Goal: Information Seeking & Learning: Learn about a topic

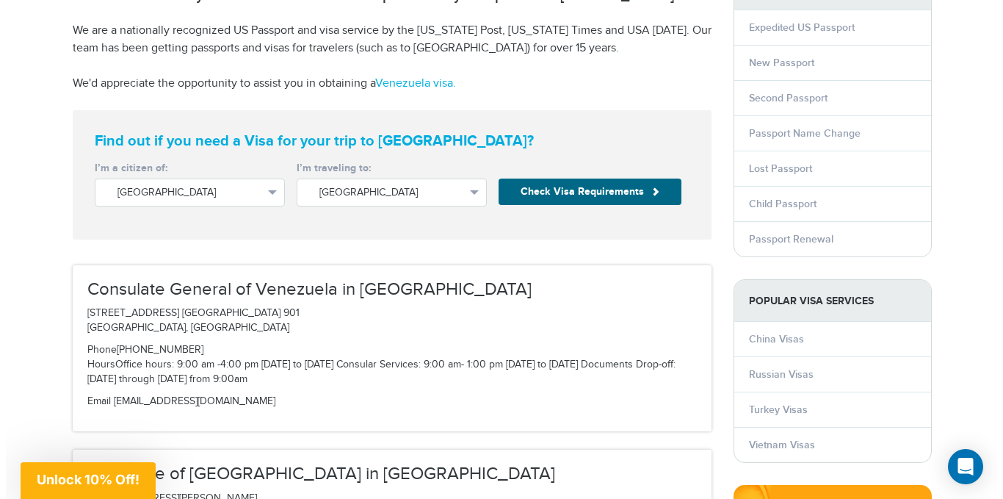
scroll to position [220, 0]
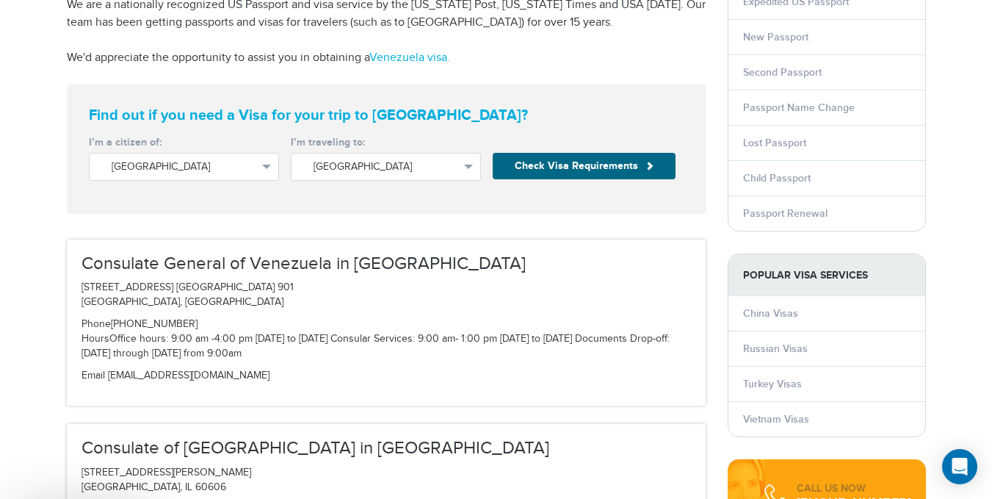
click at [559, 175] on span "Limited Offer:" at bounding box center [633, 173] width 197 height 36
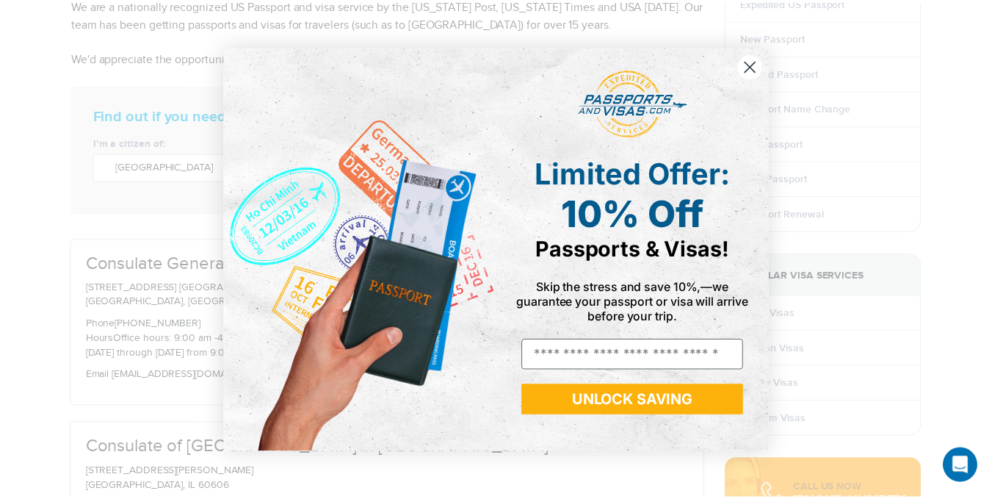
scroll to position [0, 0]
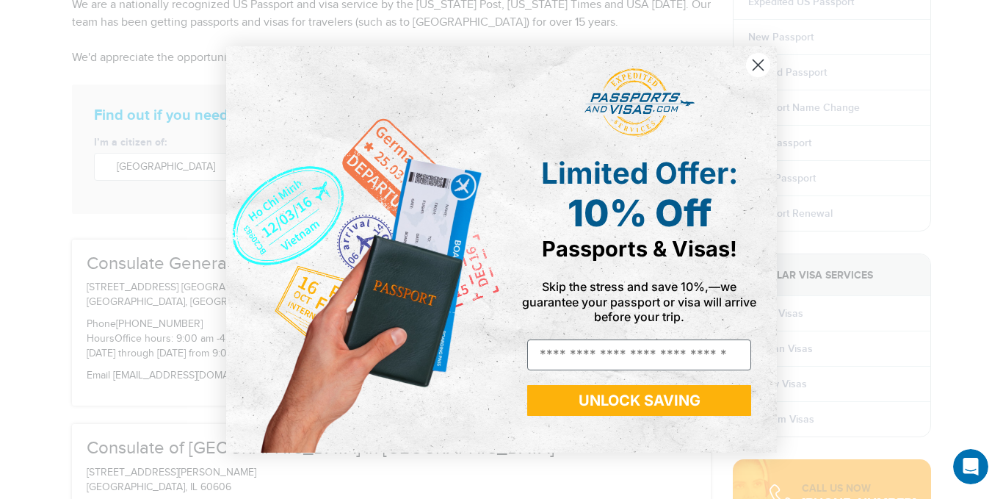
click at [753, 63] on circle "Close dialog" at bounding box center [758, 65] width 24 height 24
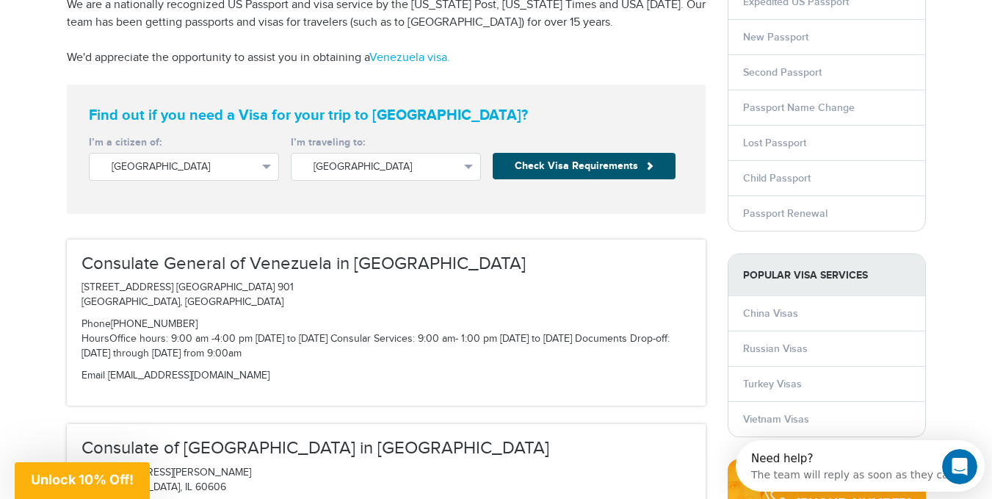
click at [600, 163] on button "Check Visa Requirements" at bounding box center [584, 166] width 183 height 26
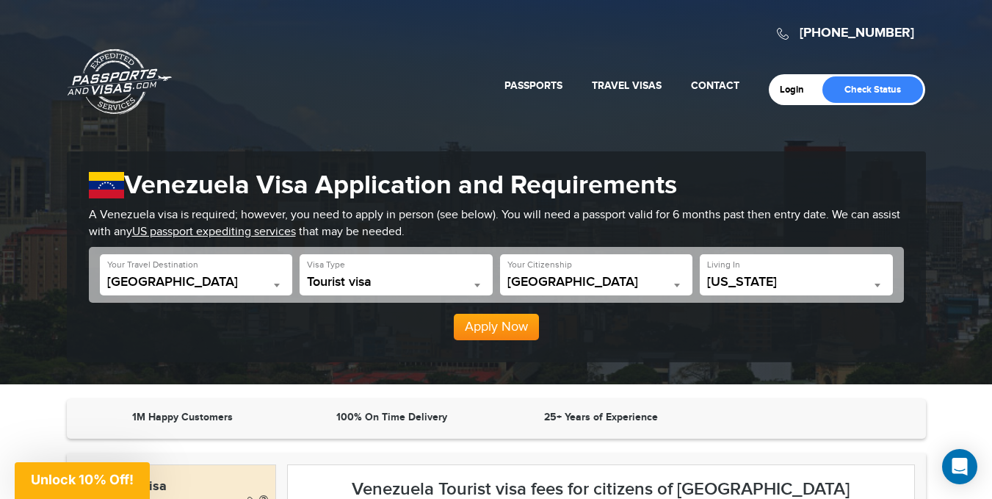
click at [872, 289] on span at bounding box center [877, 284] width 15 height 19
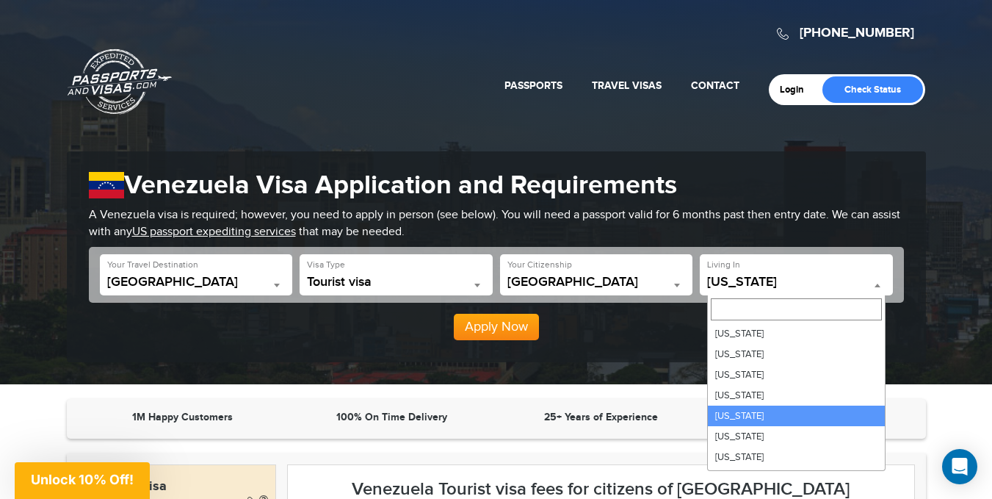
click at [874, 278] on span at bounding box center [877, 284] width 15 height 19
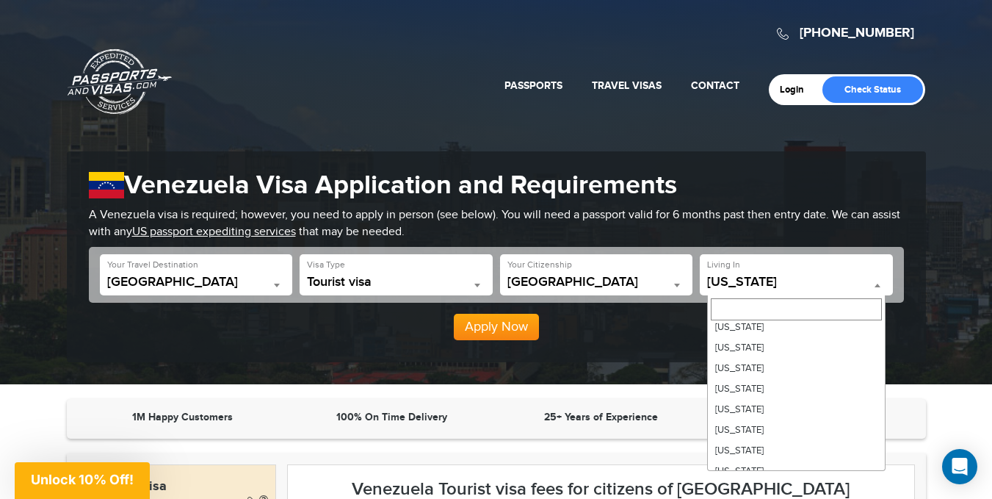
scroll to position [147, 0]
select select "**"
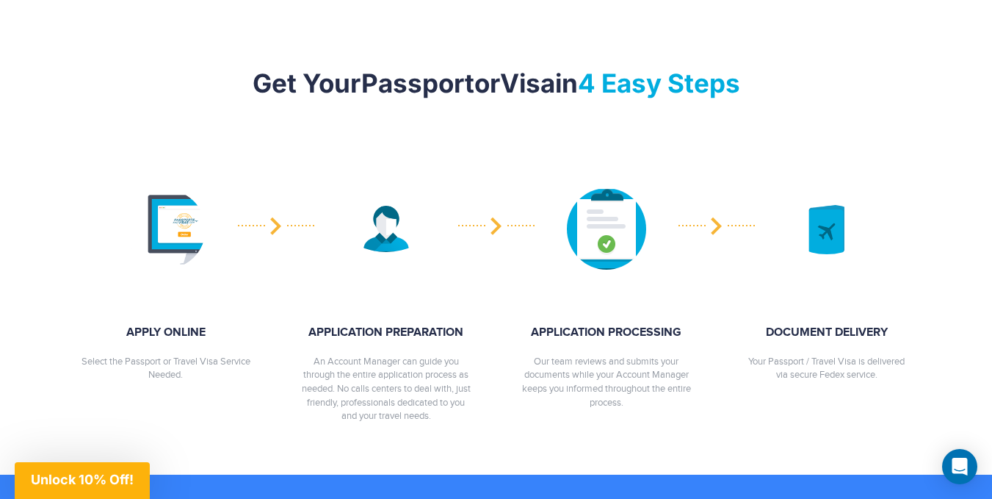
scroll to position [808, 0]
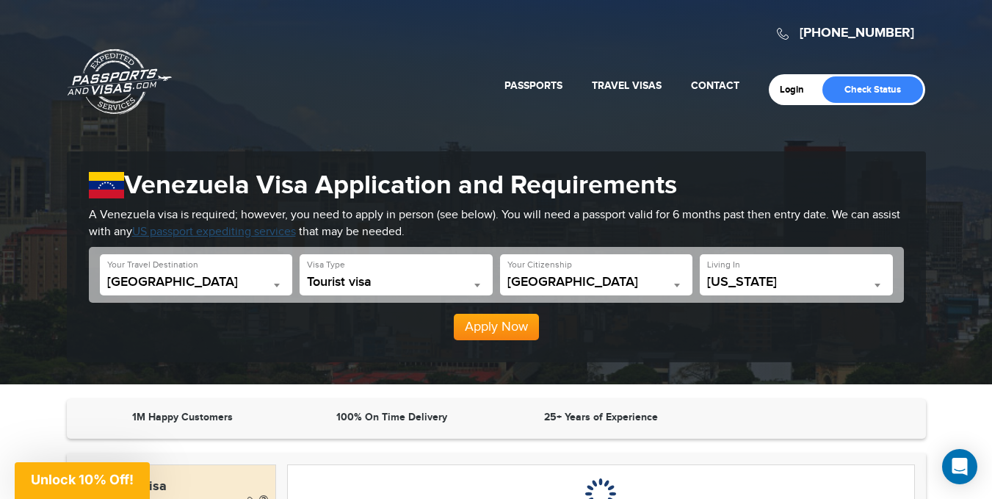
click at [238, 227] on u "US passport expediting services" at bounding box center [214, 232] width 164 height 14
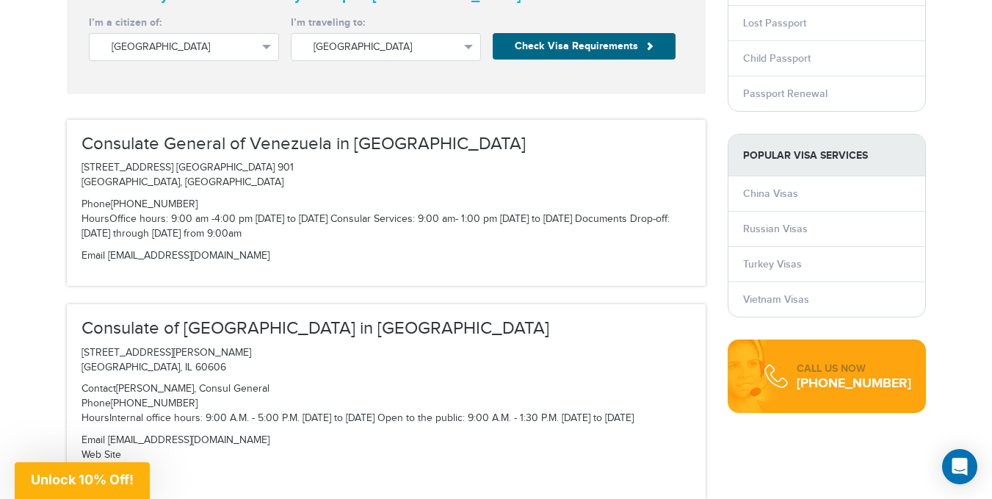
scroll to position [294, 0]
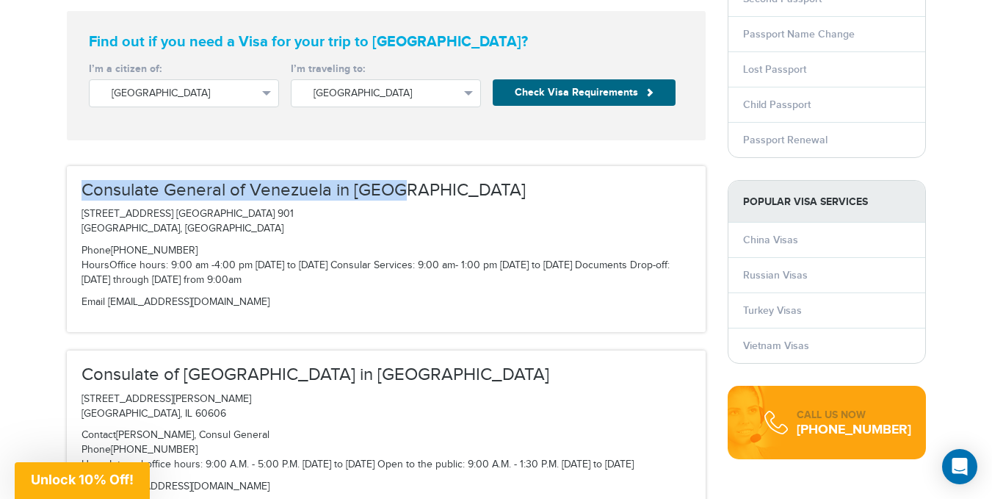
drag, startPoint x: 404, startPoint y: 190, endPoint x: 81, endPoint y: 198, distance: 323.2
click at [81, 198] on h3 "Consulate General of Venezuela in [GEOGRAPHIC_DATA]" at bounding box center [385, 190] width 609 height 19
